Goal: Transaction & Acquisition: Purchase product/service

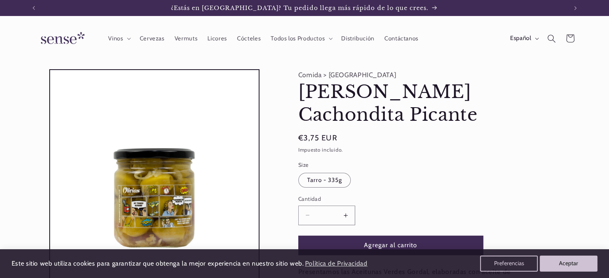
click at [345, 206] on button "Aumentar cantidad para [PERSON_NAME] Picante" at bounding box center [346, 216] width 18 height 20
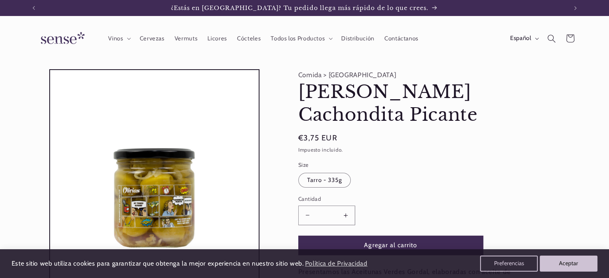
click at [345, 206] on button "Aumentar cantidad para [PERSON_NAME] Picante" at bounding box center [346, 216] width 18 height 20
click at [385, 236] on button "Agregar al carrito" at bounding box center [390, 246] width 185 height 20
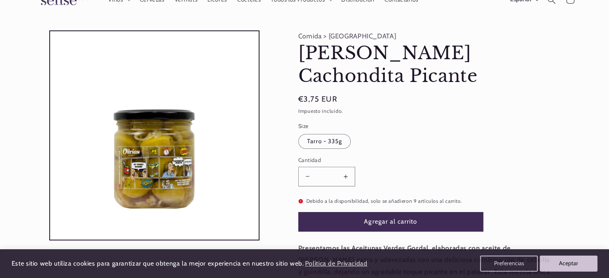
scroll to position [40, 0]
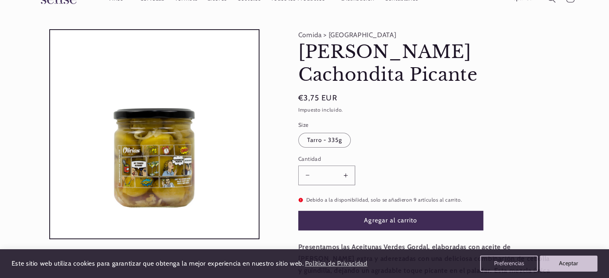
click at [308, 166] on button "Reducir cantidad para [PERSON_NAME] Picante" at bounding box center [308, 176] width 18 height 20
type input "*"
click at [385, 211] on button "Agregar al carrito" at bounding box center [390, 221] width 185 height 20
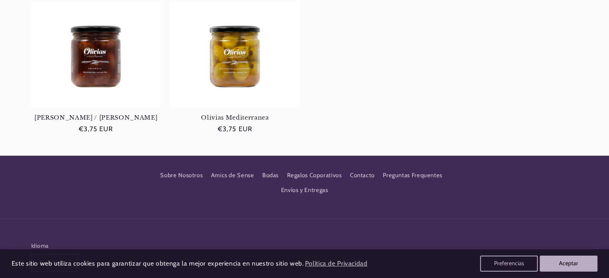
scroll to position [496, 0]
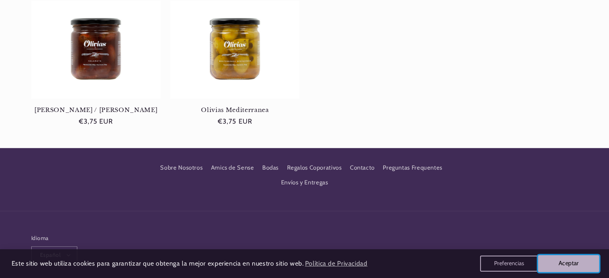
click at [552, 263] on button "Aceptar" at bounding box center [568, 264] width 61 height 17
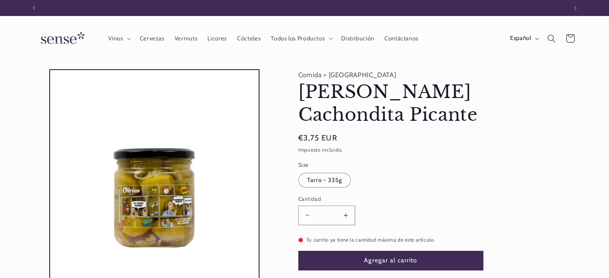
scroll to position [0, 0]
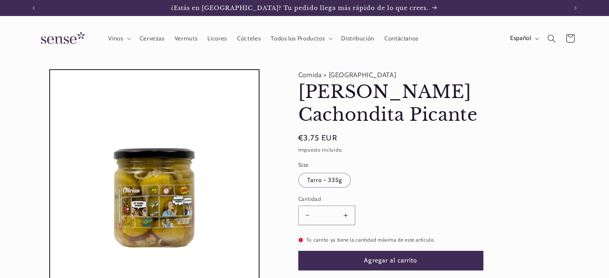
click at [569, 40] on icon at bounding box center [570, 39] width 20 height 20
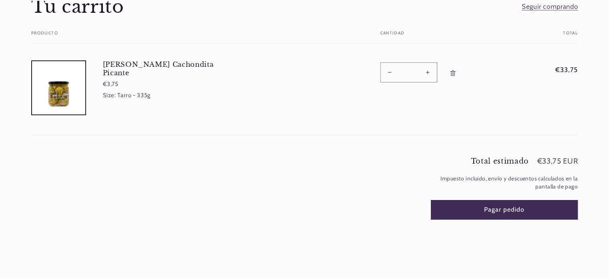
scroll to position [80, 0]
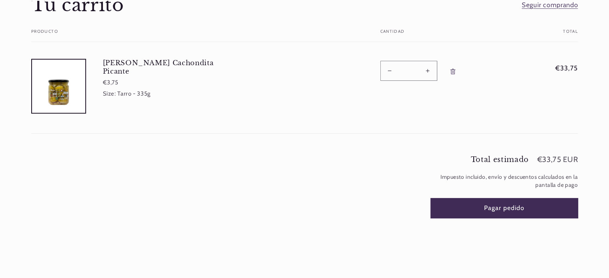
click at [504, 208] on button "Pagar pedido" at bounding box center [504, 209] width 147 height 20
